Goal: Information Seeking & Learning: Learn about a topic

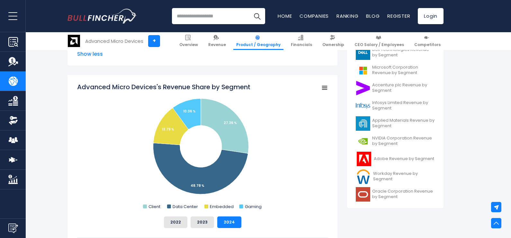
scroll to position [268, 0]
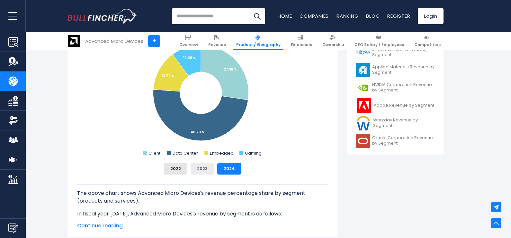
click at [203, 168] on button "2023" at bounding box center [202, 169] width 23 height 12
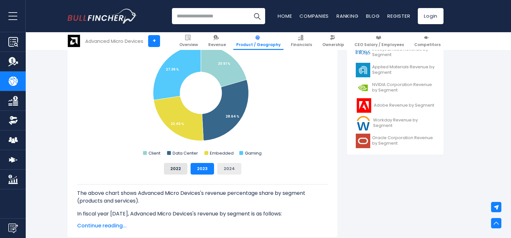
click at [232, 168] on button "2024" at bounding box center [229, 169] width 24 height 12
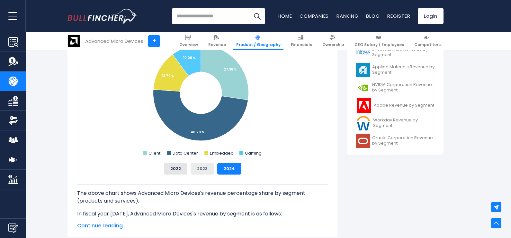
click at [200, 167] on button "2023" at bounding box center [202, 169] width 23 height 12
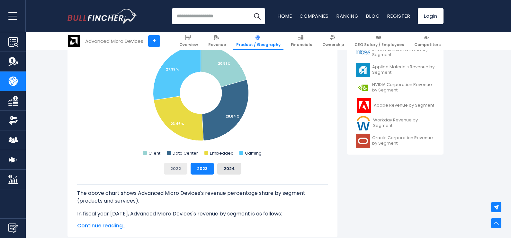
click at [176, 168] on button "2022" at bounding box center [175, 169] width 23 height 12
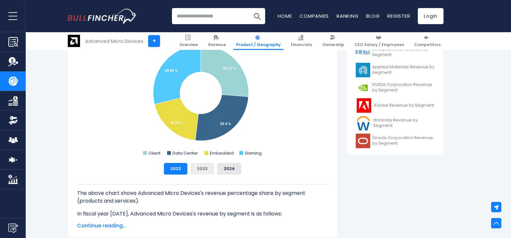
click at [201, 168] on button "2023" at bounding box center [202, 169] width 23 height 12
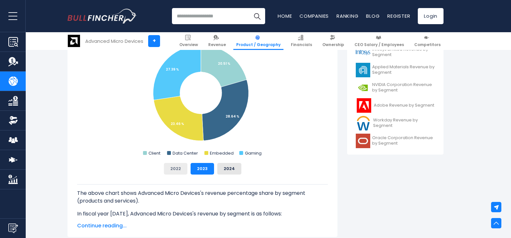
click at [181, 168] on button "2022" at bounding box center [175, 169] width 23 height 12
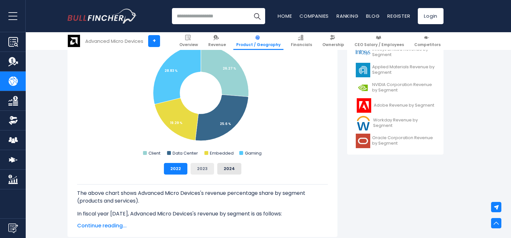
click at [201, 168] on button "2023" at bounding box center [202, 169] width 23 height 12
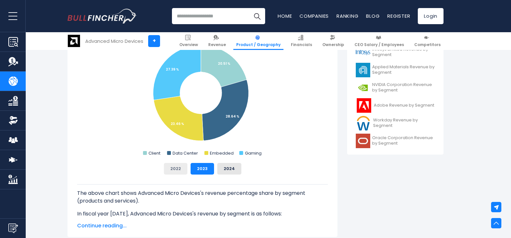
click at [173, 167] on button "2022" at bounding box center [175, 169] width 23 height 12
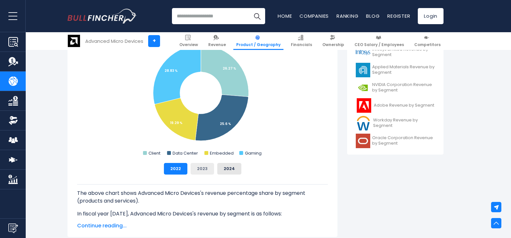
click at [204, 168] on button "2023" at bounding box center [202, 169] width 23 height 12
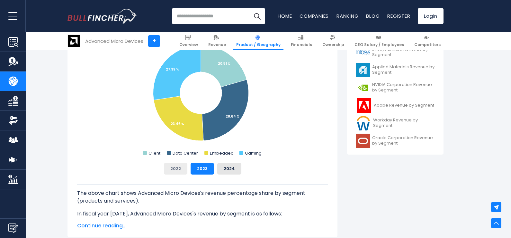
click at [183, 169] on button "2022" at bounding box center [175, 169] width 23 height 12
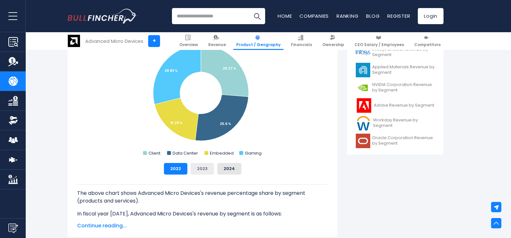
click at [200, 170] on button "2023" at bounding box center [202, 169] width 23 height 12
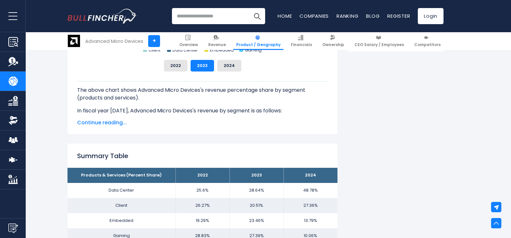
scroll to position [375, 0]
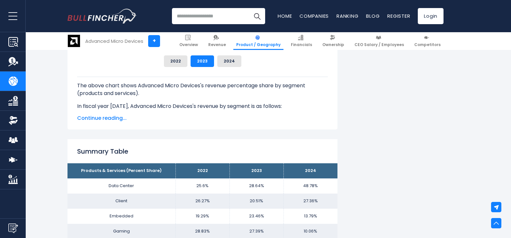
click at [104, 116] on span "Continue reading..." at bounding box center [202, 118] width 251 height 8
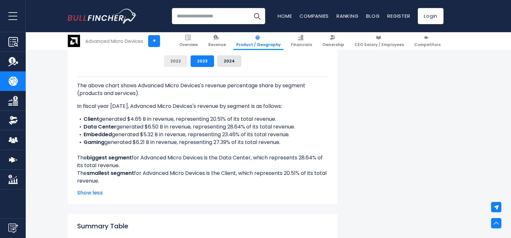
click at [184, 64] on button "2022" at bounding box center [175, 61] width 23 height 12
click at [202, 60] on button "2023" at bounding box center [202, 61] width 23 height 12
click at [179, 60] on button "2022" at bounding box center [175, 61] width 23 height 12
click at [197, 62] on button "2023" at bounding box center [202, 61] width 23 height 12
click at [178, 60] on button "2022" at bounding box center [175, 61] width 23 height 12
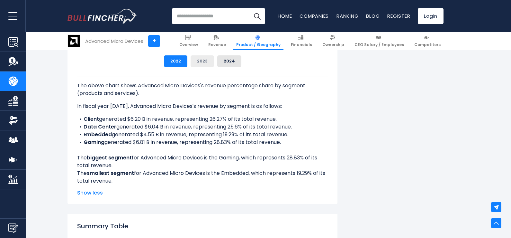
click at [203, 60] on button "2023" at bounding box center [202, 61] width 23 height 12
click at [170, 58] on button "2022" at bounding box center [175, 61] width 23 height 12
click at [198, 60] on button "2023" at bounding box center [202, 61] width 23 height 12
click at [177, 59] on button "2022" at bounding box center [175, 61] width 23 height 12
click at [210, 62] on button "2023" at bounding box center [202, 61] width 23 height 12
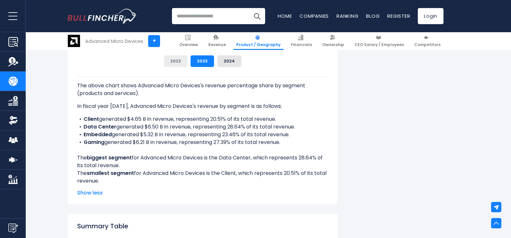
click at [171, 62] on button "2022" at bounding box center [175, 61] width 23 height 12
click at [200, 59] on button "2023" at bounding box center [202, 61] width 23 height 12
click at [179, 60] on button "2022" at bounding box center [175, 61] width 23 height 12
click at [199, 60] on button "2023" at bounding box center [202, 61] width 23 height 12
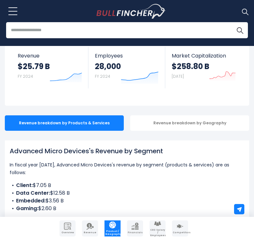
scroll to position [54, 0]
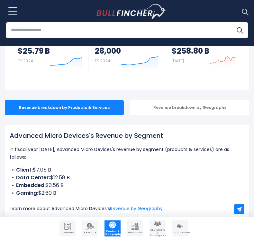
drag, startPoint x: 11, startPoint y: 136, endPoint x: 177, endPoint y: 138, distance: 166.2
click at [177, 137] on h1 "Advanced Micro Devices's Revenue by Segment" at bounding box center [127, 136] width 235 height 10
copy h1 "Advanced Micro Devices's Revenue by Segment"
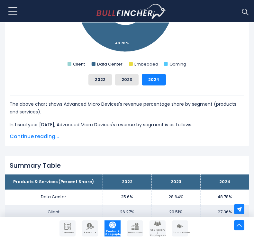
scroll to position [321, 0]
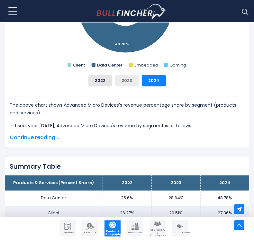
click at [128, 78] on button "2023" at bounding box center [126, 81] width 23 height 12
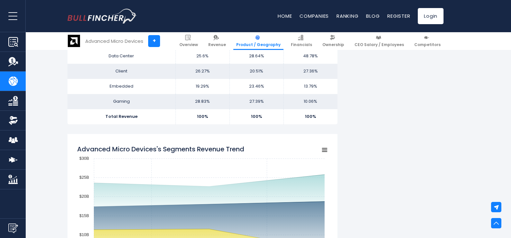
scroll to position [428, 0]
